Goal: Task Accomplishment & Management: Use online tool/utility

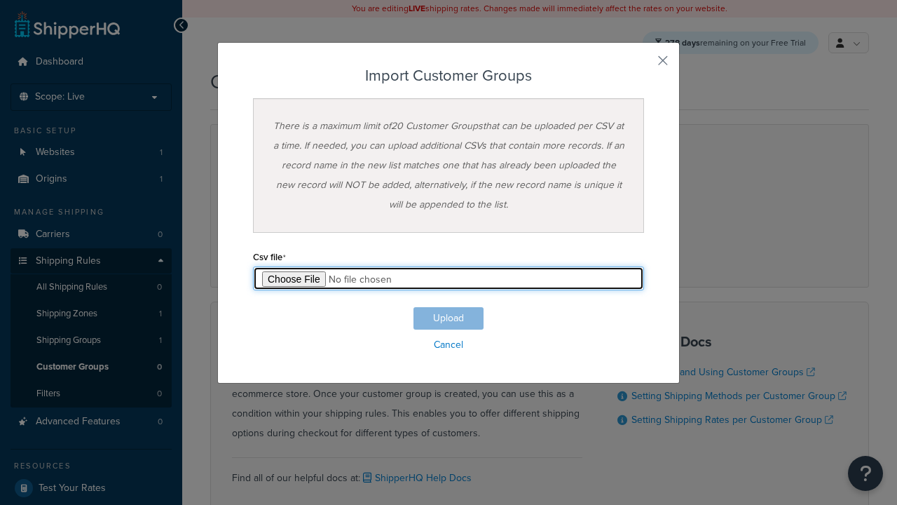
click at [449, 278] on input "file" at bounding box center [448, 278] width 391 height 24
type input "C:\fakepath\importCustomerGroupsSuccess.csv"
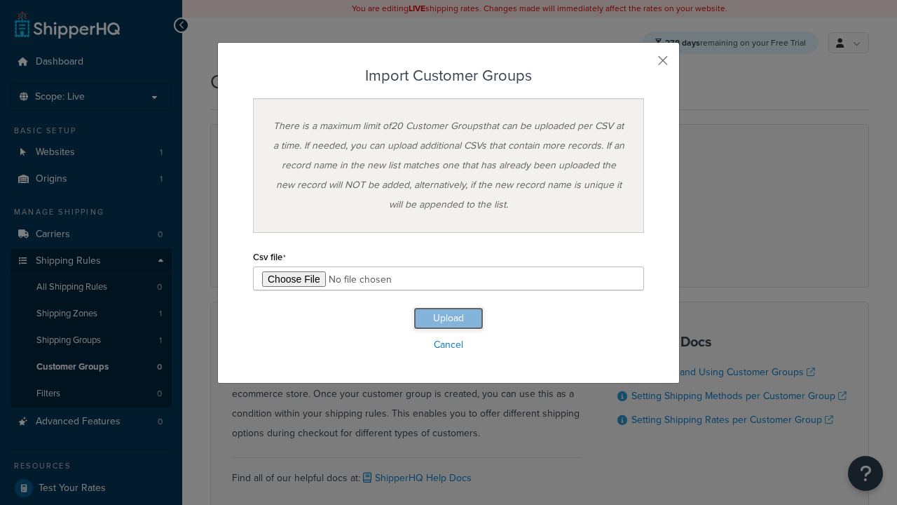
click at [449, 318] on button "Upload" at bounding box center [449, 318] width 70 height 22
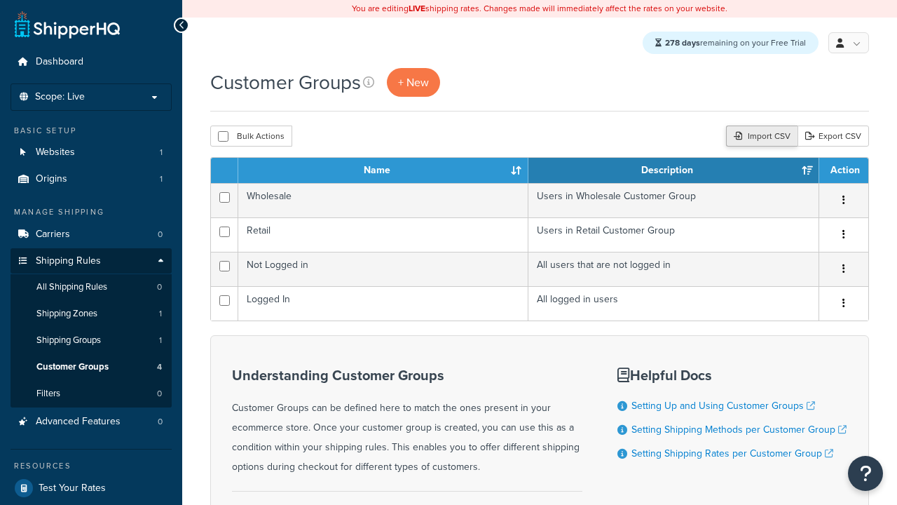
click at [761, 137] on div "Import CSV" at bounding box center [762, 135] width 72 height 21
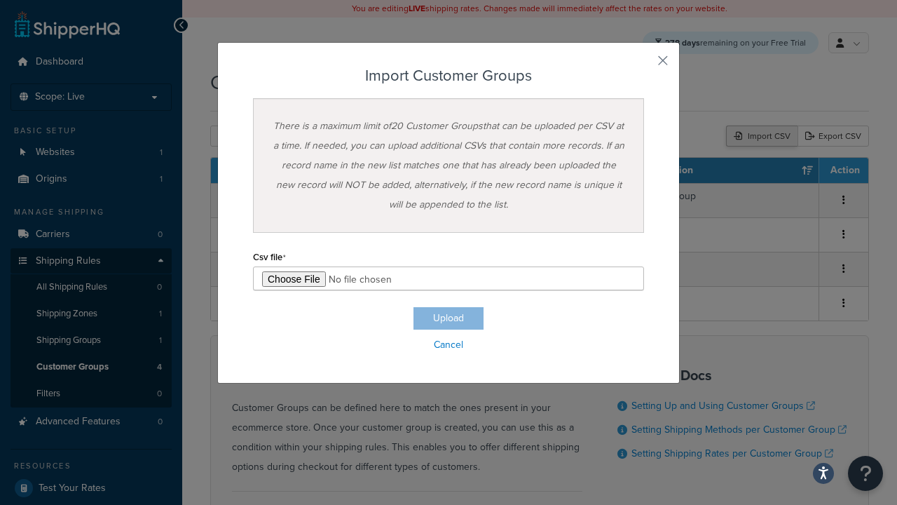
type input "C:\fakepath\importCustomerGroupsFailure.csv"
click at [449, 318] on button "Upload" at bounding box center [449, 318] width 70 height 22
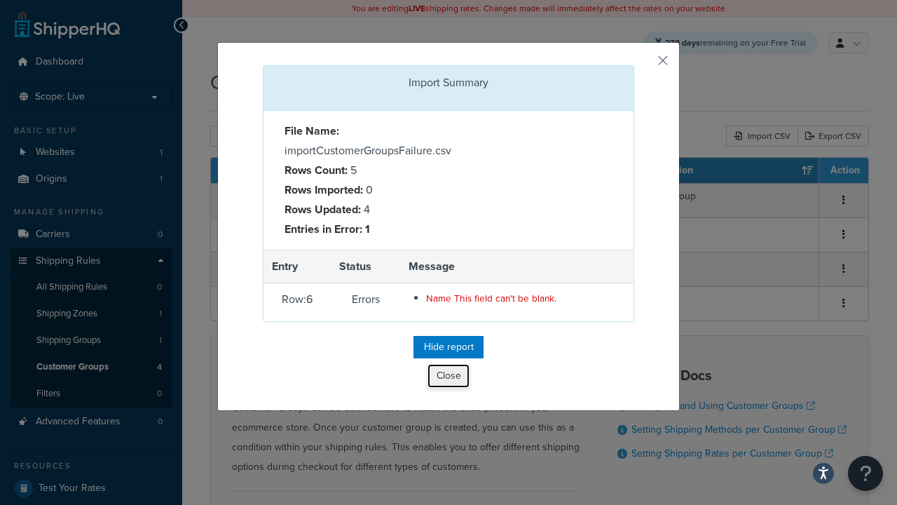
click at [449, 377] on button "Close" at bounding box center [449, 376] width 42 height 24
